Goal: Task Accomplishment & Management: Manage account settings

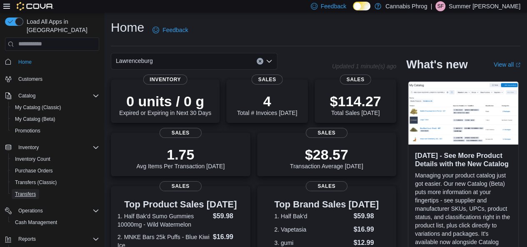
click at [17, 191] on span "Transfers" at bounding box center [25, 194] width 21 height 7
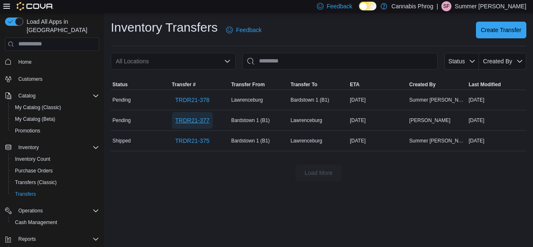
click at [187, 125] on span "TRDR21-377" at bounding box center [192, 120] width 34 height 17
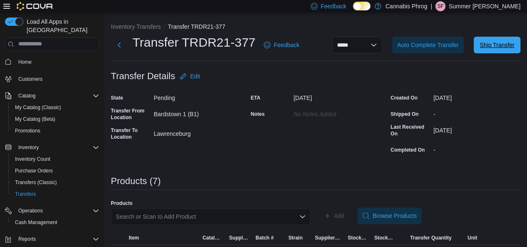
click at [505, 43] on span "Ship Transfer" at bounding box center [497, 45] width 35 height 8
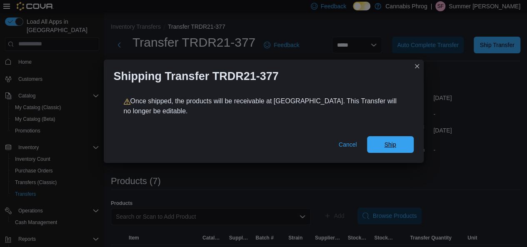
click at [398, 141] on span "Ship" at bounding box center [390, 144] width 37 height 17
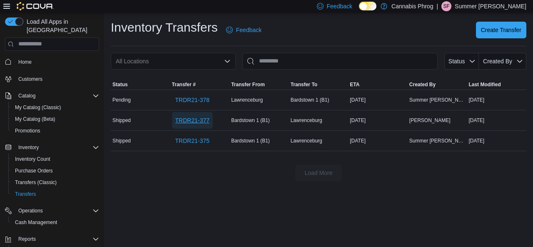
click at [196, 120] on span "TRDR21-377" at bounding box center [192, 120] width 34 height 8
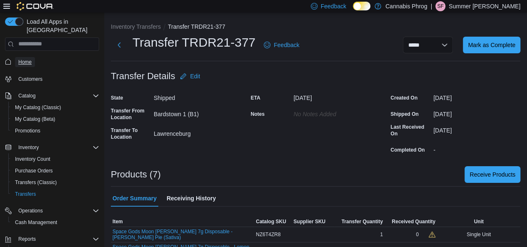
click at [29, 59] on span "Home" at bounding box center [24, 62] width 13 height 7
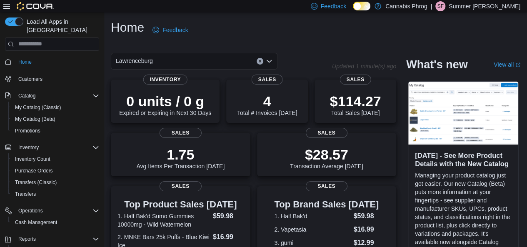
drag, startPoint x: 250, startPoint y: 156, endPoint x: 222, endPoint y: 32, distance: 127.4
click at [222, 32] on div "Home Feedback" at bounding box center [316, 30] width 410 height 22
click at [272, 61] on icon "Open list of options" at bounding box center [269, 61] width 7 height 7
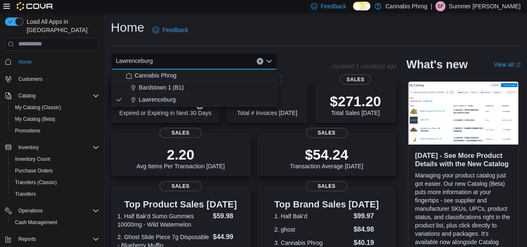
click at [213, 93] on button "Bardstown 1 (B1)" at bounding box center [194, 88] width 167 height 12
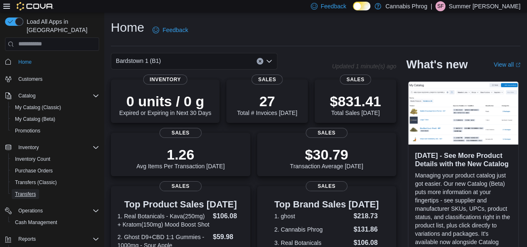
click at [32, 191] on span "Transfers" at bounding box center [25, 194] width 21 height 7
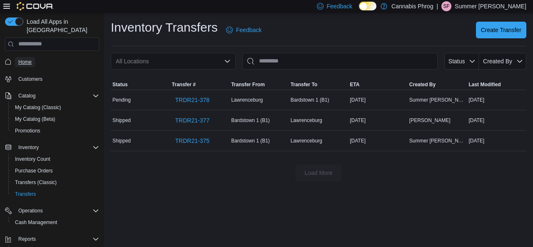
click at [20, 59] on span "Home" at bounding box center [24, 62] width 13 height 7
